Goal: Find specific page/section: Find specific page/section

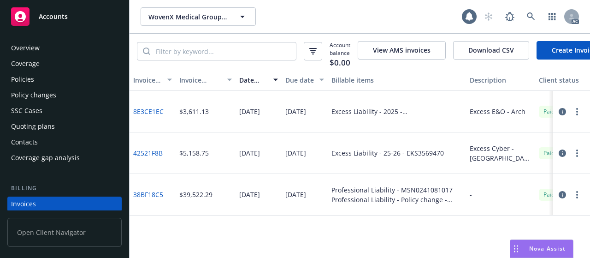
scroll to position [60, 0]
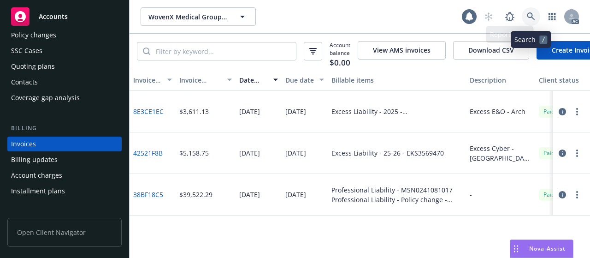
click at [533, 14] on icon at bounding box center [531, 16] width 8 height 8
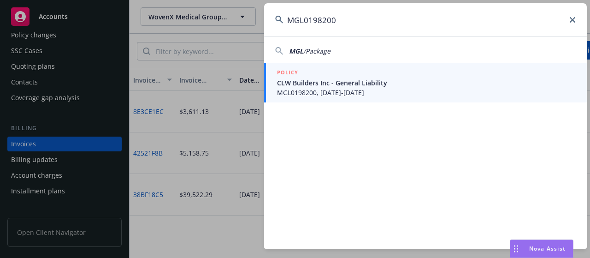
type input "MGL0198200"
click at [363, 84] on span "CLW Builders Inc - General Liability" at bounding box center [426, 83] width 299 height 10
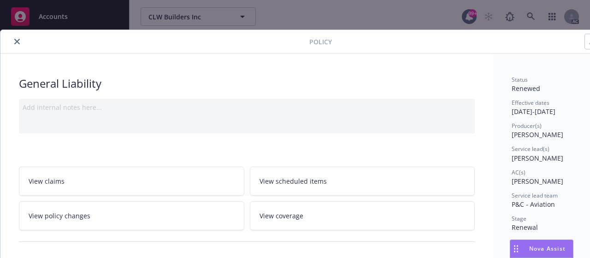
click at [18, 41] on icon "close" at bounding box center [17, 42] width 6 height 6
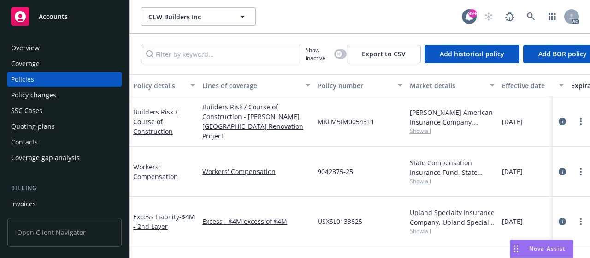
click at [30, 205] on div "Invoices" at bounding box center [23, 203] width 25 height 15
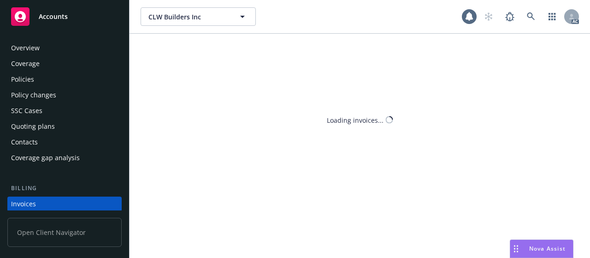
scroll to position [60, 0]
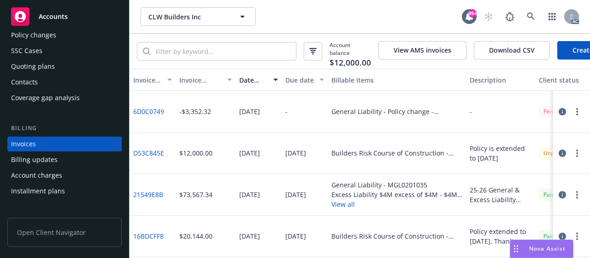
click at [194, 84] on div "Invoice amount" at bounding box center [200, 80] width 42 height 10
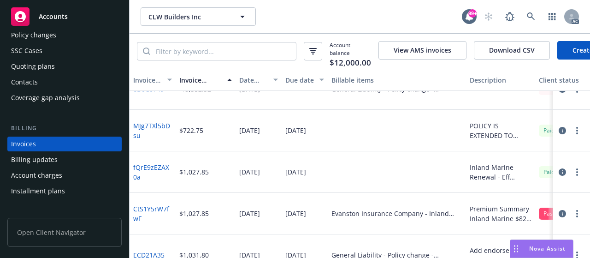
scroll to position [0, 0]
